Goal: Check status: Check status

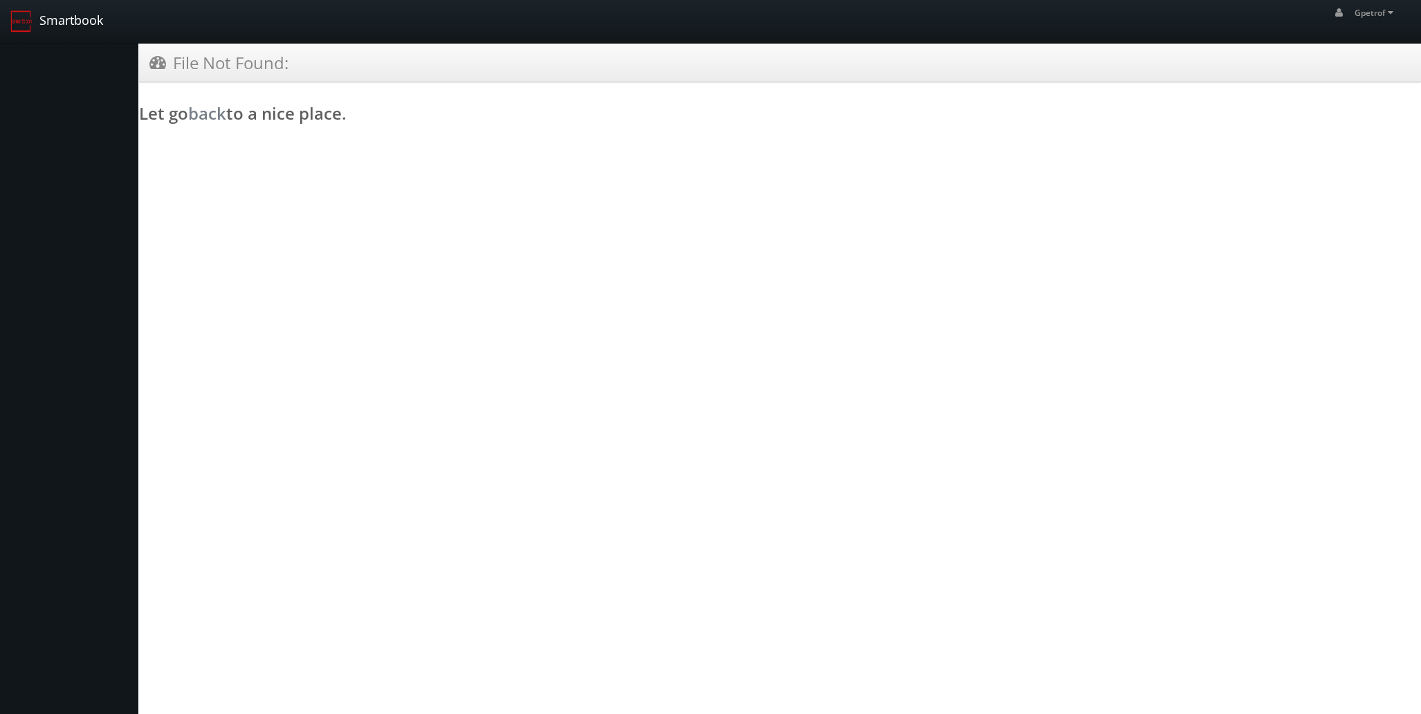
click at [62, 20] on link "Smartbook" at bounding box center [56, 21] width 113 height 43
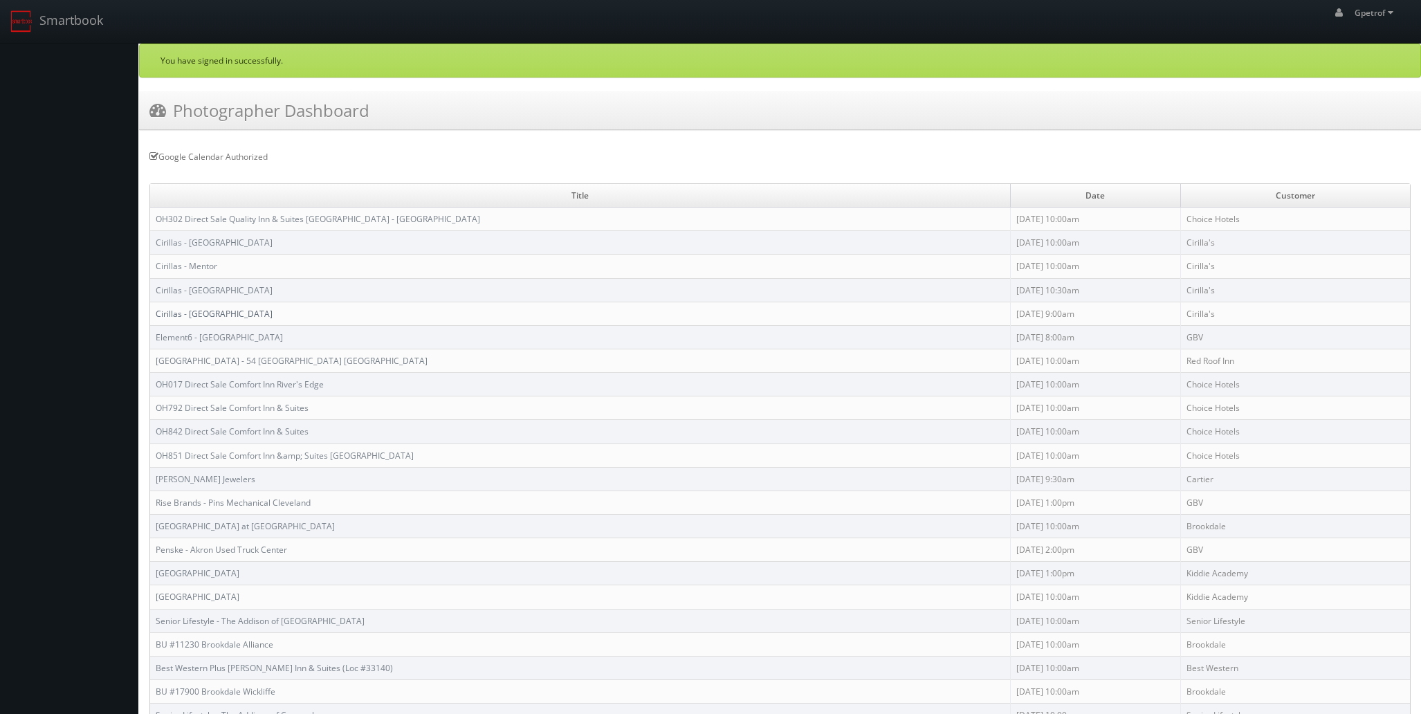
click at [218, 313] on link "Cirillas - [GEOGRAPHIC_DATA]" at bounding box center [214, 314] width 117 height 12
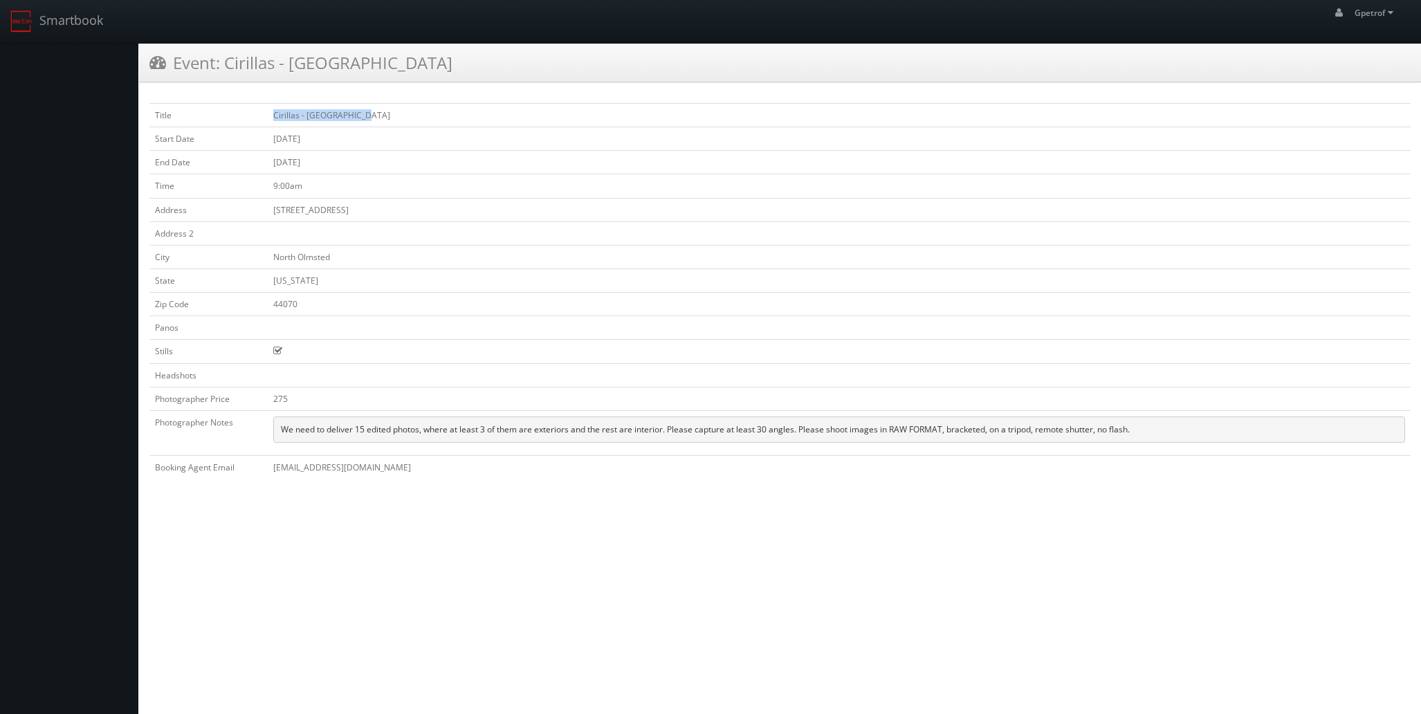
drag, startPoint x: 284, startPoint y: 113, endPoint x: 372, endPoint y: 113, distance: 87.2
click at [372, 113] on td "Cirillas - [GEOGRAPHIC_DATA]" at bounding box center [839, 116] width 1143 height 24
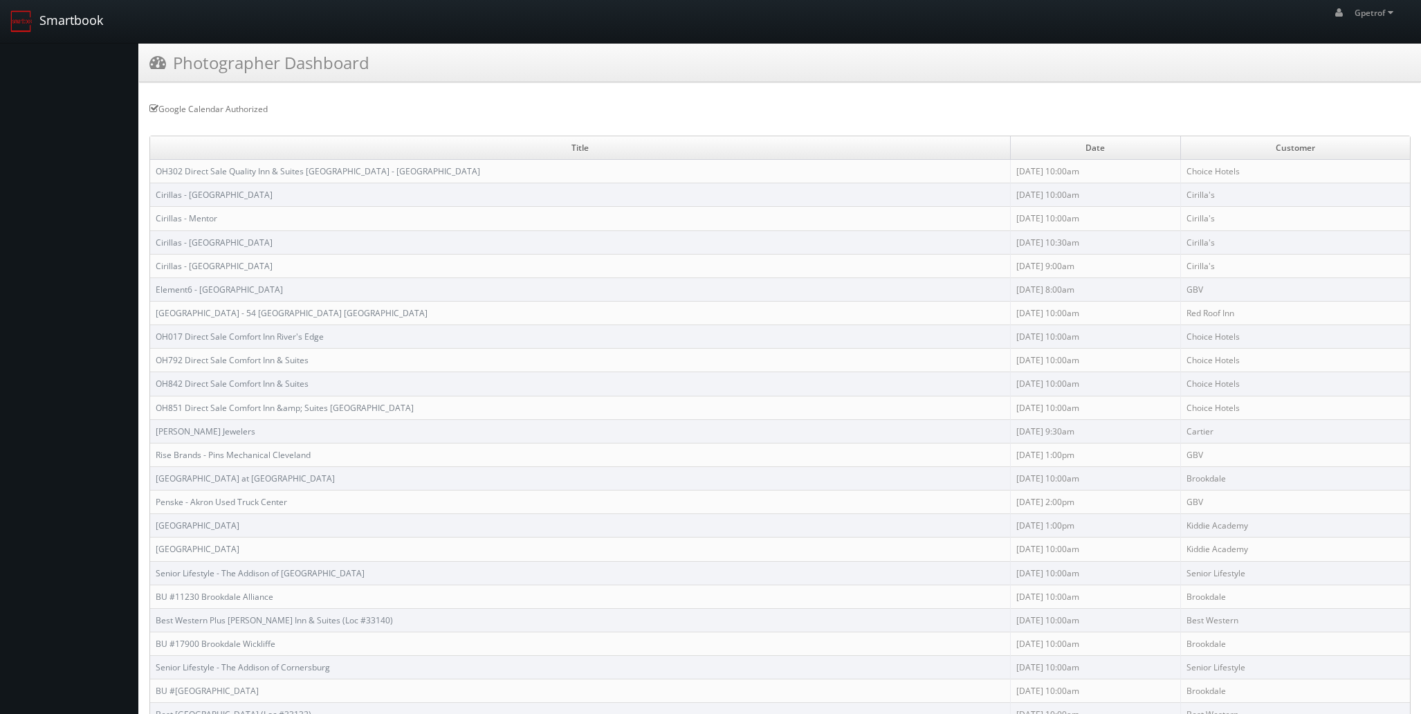
click at [69, 17] on link "Smartbook" at bounding box center [56, 21] width 113 height 43
click at [209, 244] on td "Cirillas - [GEOGRAPHIC_DATA]" at bounding box center [580, 242] width 860 height 24
